Goal: Complete application form: Complete application form

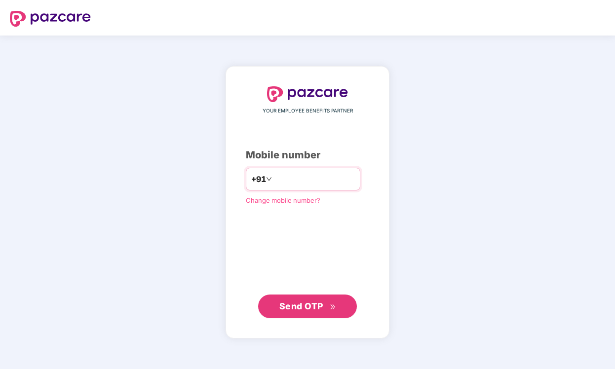
click at [294, 175] on input "number" at bounding box center [314, 179] width 81 height 16
type input "**********"
click at [313, 309] on span "Send OTP" at bounding box center [301, 306] width 44 height 10
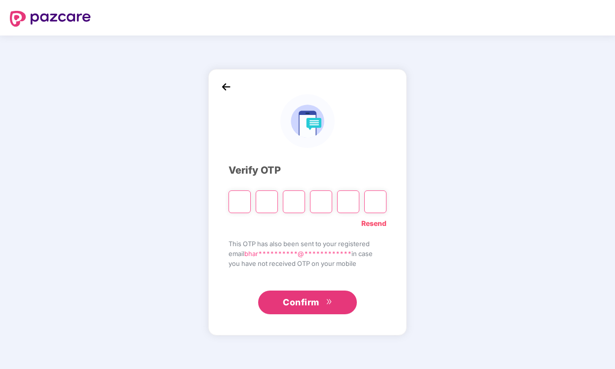
type input "*"
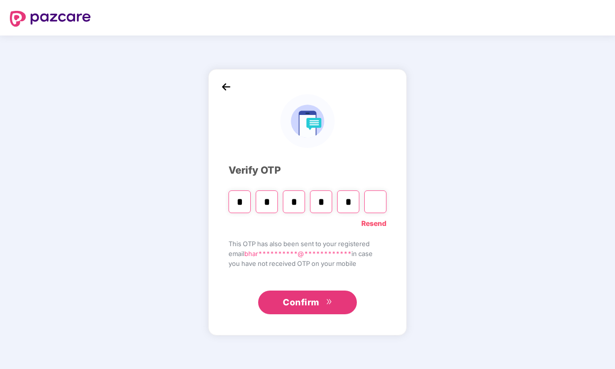
type input "*"
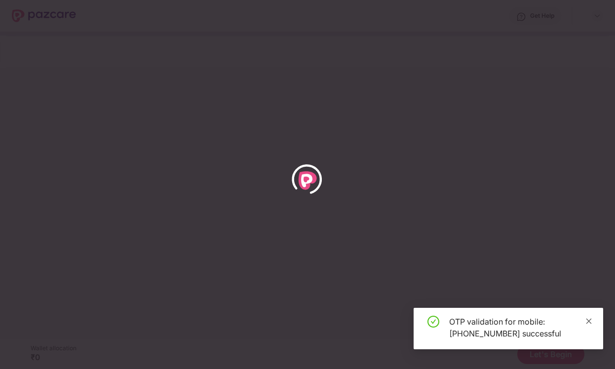
click at [589, 322] on icon "close" at bounding box center [588, 320] width 5 height 5
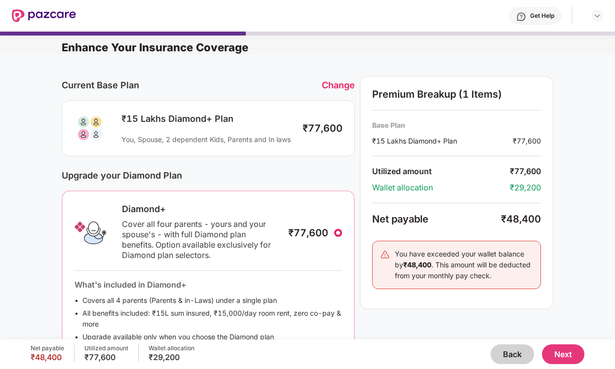
click at [503, 352] on button "Back" at bounding box center [512, 355] width 43 height 20
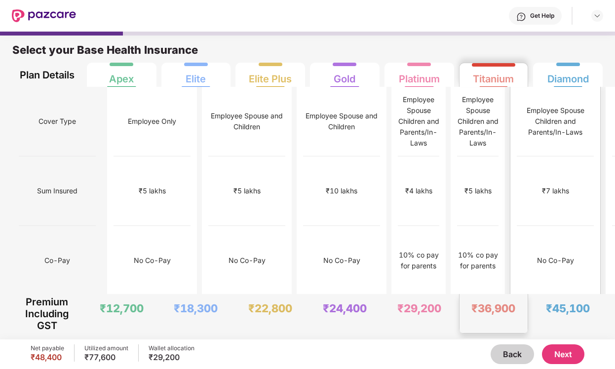
click at [517, 226] on div "No Co-Pay" at bounding box center [555, 261] width 77 height 70
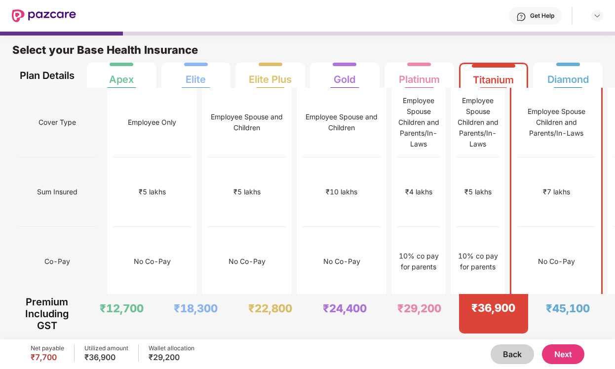
click at [565, 351] on button "Next" at bounding box center [563, 355] width 42 height 20
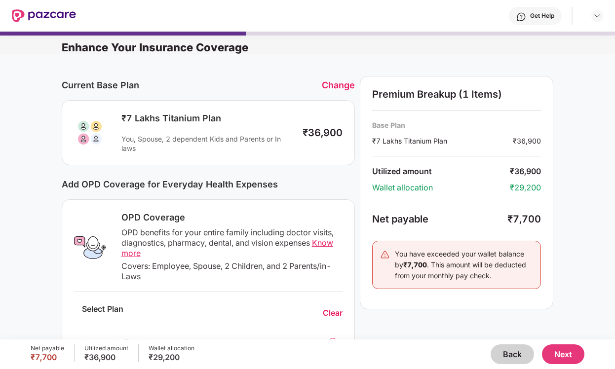
click at [571, 354] on button "Next" at bounding box center [563, 355] width 42 height 20
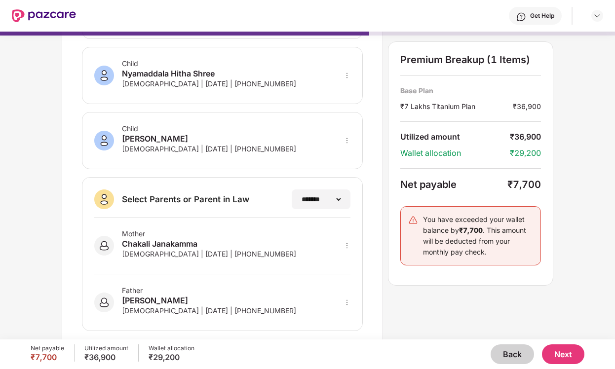
scroll to position [182, 0]
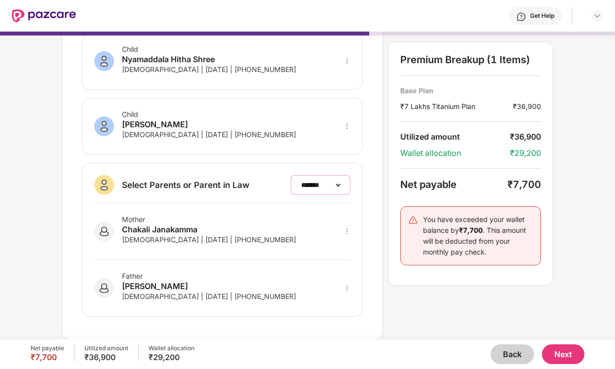
click at [336, 183] on select "**********" at bounding box center [320, 185] width 43 height 8
click at [299, 181] on select "**********" at bounding box center [320, 185] width 43 height 8
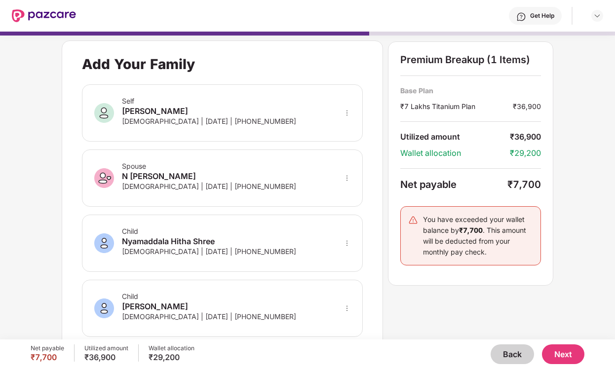
click at [566, 352] on button "Next" at bounding box center [563, 355] width 42 height 20
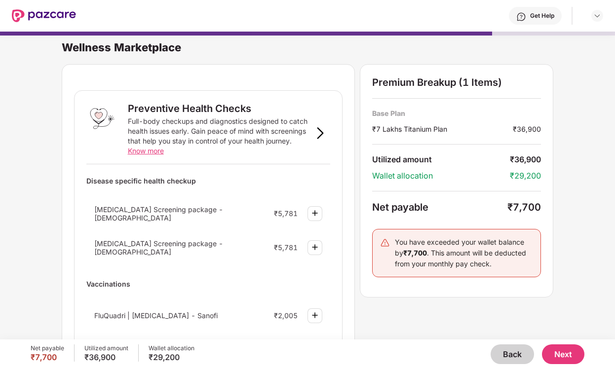
click at [574, 354] on button "Next" at bounding box center [563, 355] width 42 height 20
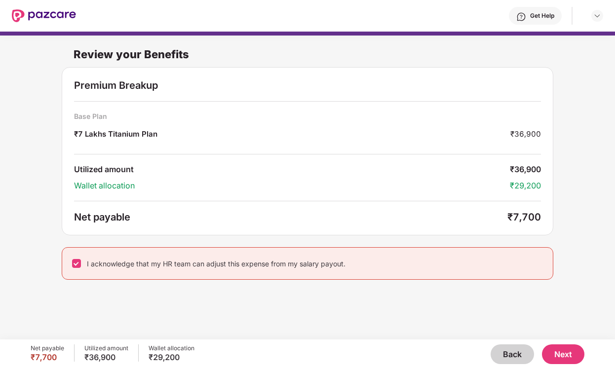
click at [569, 360] on button "Next" at bounding box center [563, 355] width 42 height 20
